Goal: Communication & Community: Ask a question

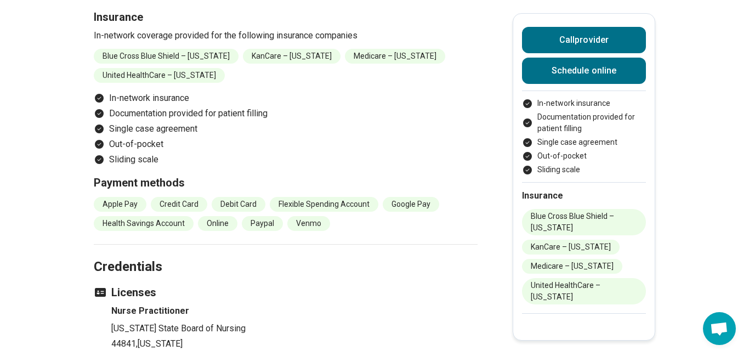
scroll to position [938, 0]
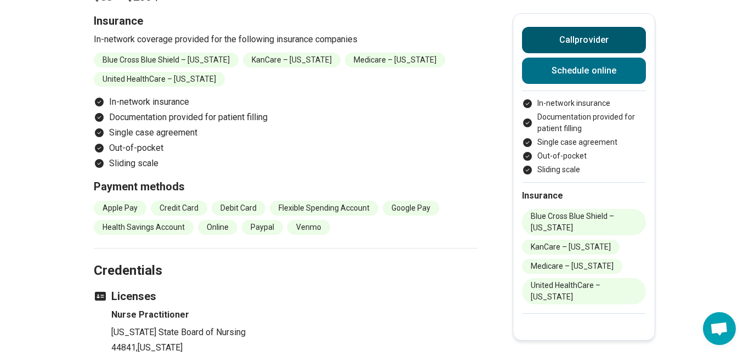
click at [605, 38] on button "Call provider" at bounding box center [584, 40] width 124 height 26
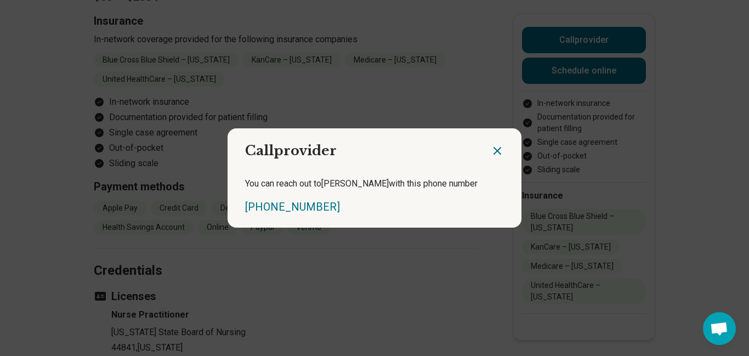
click at [721, 328] on div "Call provider You can reach out to [PERSON_NAME] with this phone number [PHONE_…" at bounding box center [374, 178] width 749 height 356
click at [495, 147] on icon "Close dialog" at bounding box center [497, 150] width 13 height 13
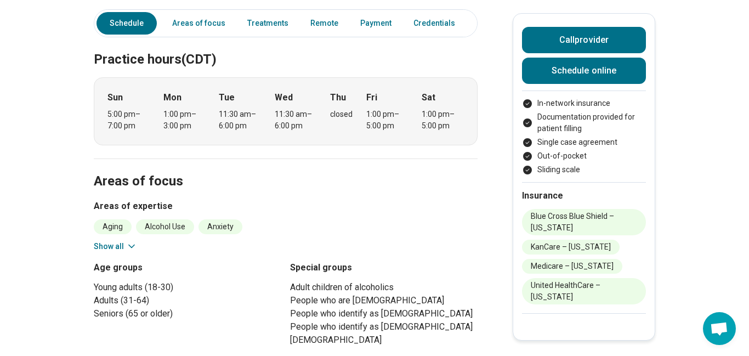
scroll to position [334, 0]
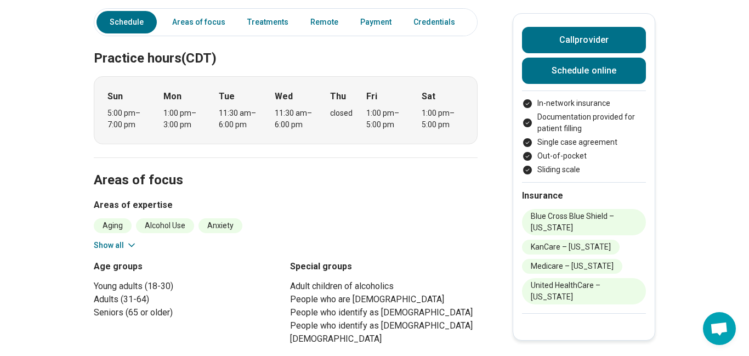
click at [721, 329] on span "Open chat" at bounding box center [719, 329] width 18 height 15
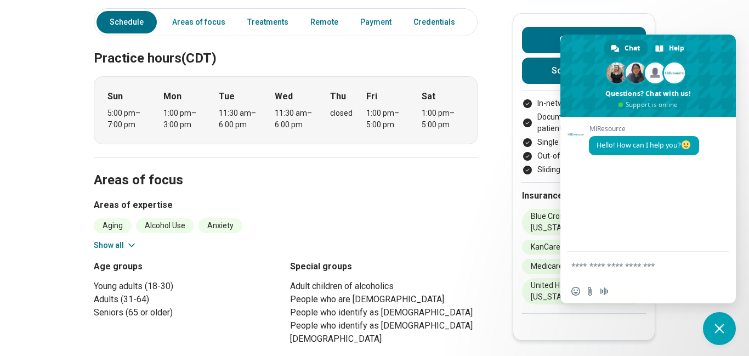
click at [668, 263] on textarea "Compose your message..." at bounding box center [635, 266] width 129 height 10
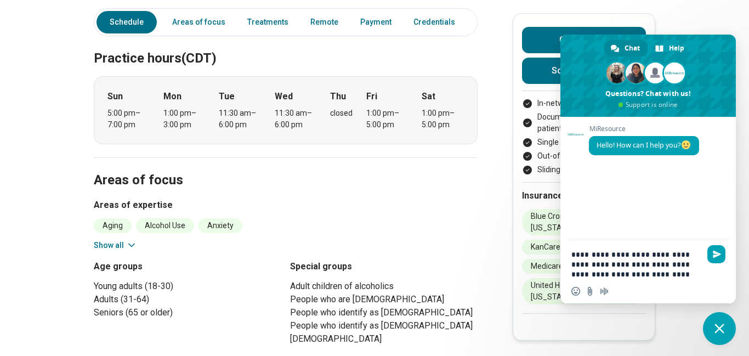
type textarea "**********"
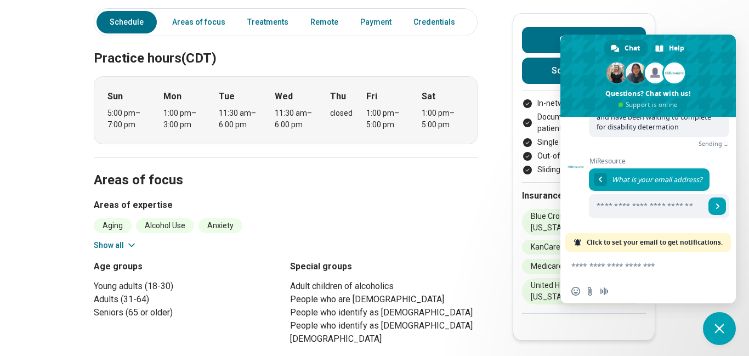
scroll to position [72, 0]
click at [627, 198] on input "Enter your email address..." at bounding box center [647, 206] width 116 height 24
type input "**********"
click at [725, 206] on span "Send" at bounding box center [717, 206] width 18 height 18
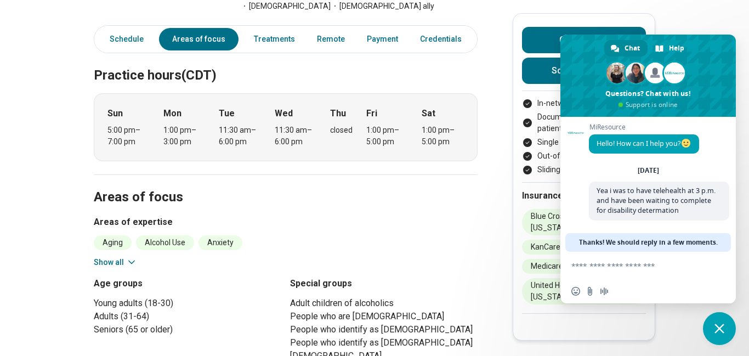
scroll to position [468, 0]
